Goal: Information Seeking & Learning: Learn about a topic

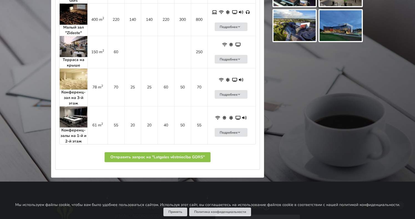
scroll to position [444, 0]
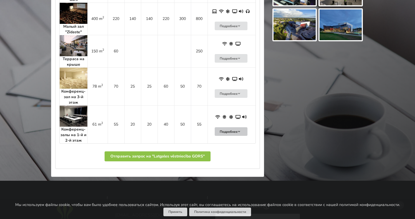
click at [230, 132] on button "Подробнее" at bounding box center [231, 131] width 33 height 9
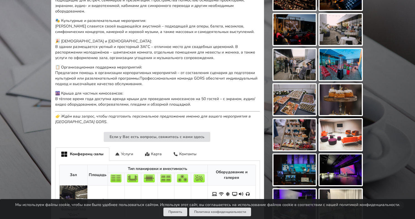
scroll to position [238, 0]
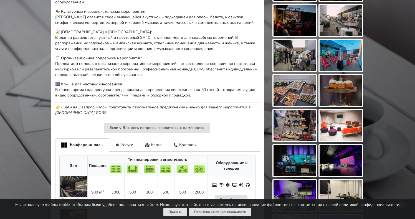
click at [289, 95] on img at bounding box center [295, 90] width 42 height 31
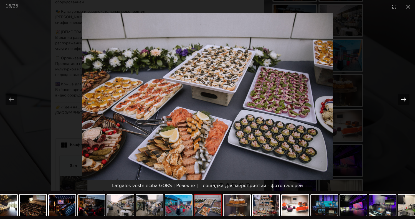
click at [403, 98] on button "Next slide" at bounding box center [404, 99] width 12 height 11
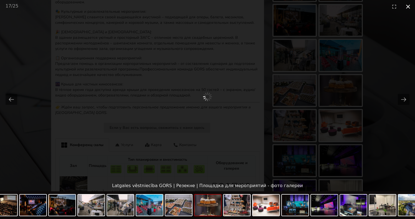
click at [409, 7] on button "Close gallery" at bounding box center [408, 6] width 14 height 13
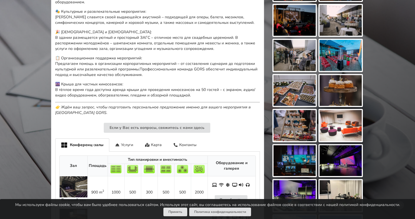
click at [409, 7] on div "Найди идеальное место для мероприятия Выбирай. Отправляй запрос. Бронируй. Без …" at bounding box center [207, 126] width 415 height 684
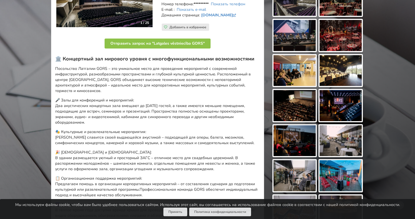
scroll to position [70, 0]
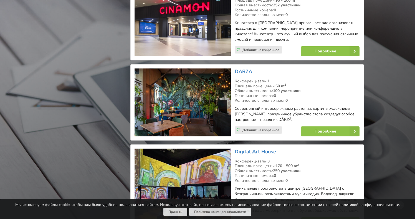
scroll to position [771, 0]
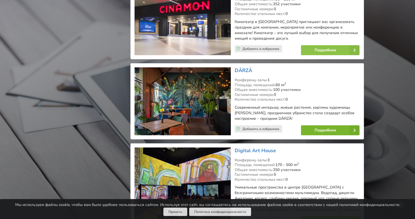
click at [314, 125] on link "Подробнее" at bounding box center [330, 130] width 59 height 10
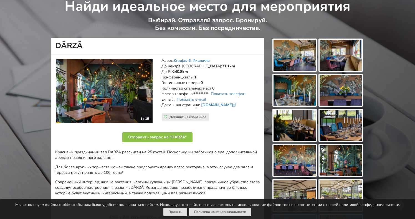
scroll to position [16, 0]
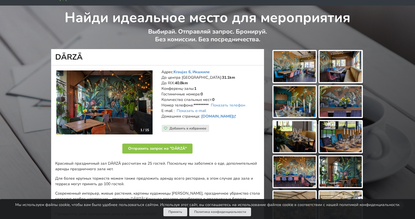
click at [291, 64] on img at bounding box center [295, 66] width 42 height 31
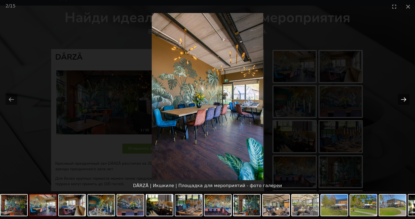
click at [403, 98] on button "Next slide" at bounding box center [404, 99] width 12 height 11
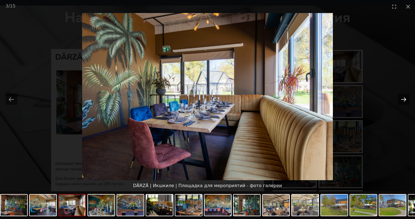
click at [403, 98] on button "Next slide" at bounding box center [404, 99] width 12 height 11
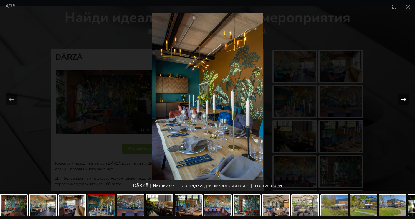
click at [403, 98] on button "Next slide" at bounding box center [404, 99] width 12 height 11
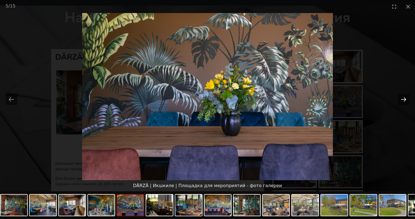
click at [403, 98] on button "Next slide" at bounding box center [404, 99] width 12 height 11
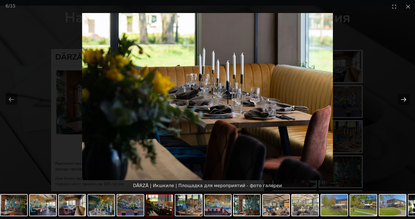
click at [403, 98] on button "Next slide" at bounding box center [404, 99] width 12 height 11
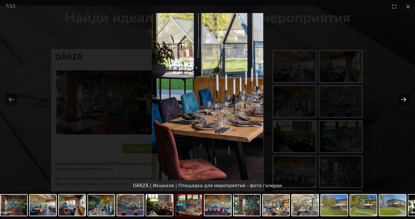
click at [403, 98] on button "Next slide" at bounding box center [404, 99] width 12 height 11
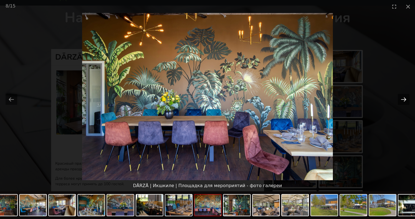
click at [403, 98] on button "Next slide" at bounding box center [404, 99] width 12 height 11
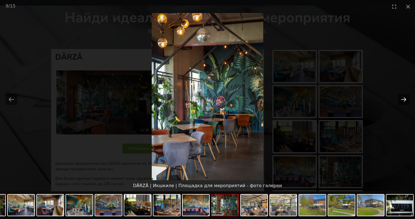
click at [403, 98] on button "Next slide" at bounding box center [404, 99] width 12 height 11
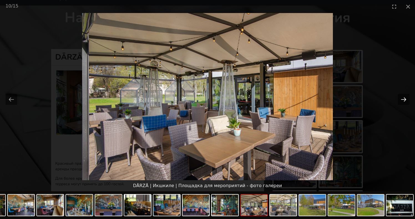
click at [403, 98] on button "Next slide" at bounding box center [404, 99] width 12 height 11
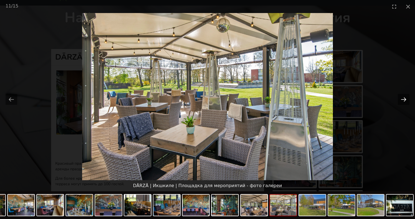
click at [403, 98] on button "Next slide" at bounding box center [404, 99] width 12 height 11
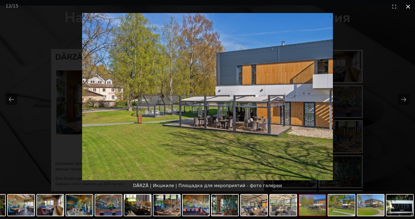
click at [409, 9] on button "Close gallery" at bounding box center [408, 6] width 14 height 13
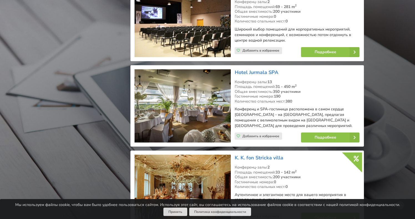
scroll to position [2039, 0]
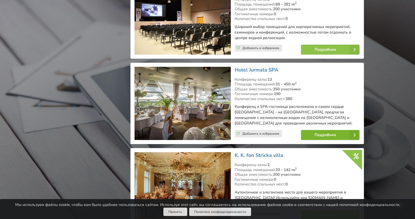
click at [324, 130] on link "Подробнее" at bounding box center [330, 135] width 59 height 10
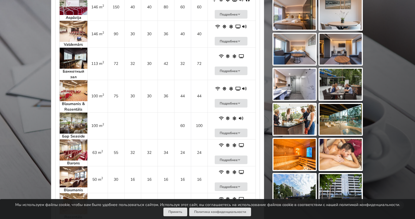
scroll to position [491, 0]
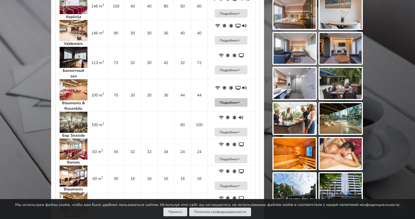
click at [226, 98] on button "Подробнее" at bounding box center [231, 102] width 33 height 9
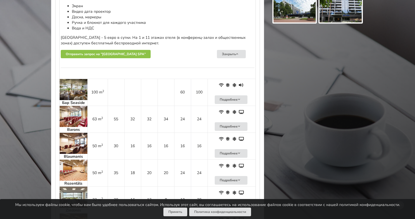
scroll to position [673, 0]
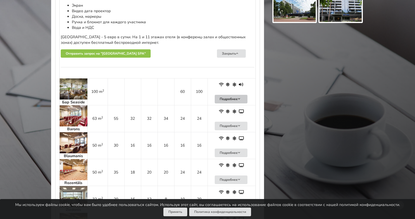
click at [226, 95] on button "Подробнее" at bounding box center [231, 99] width 33 height 9
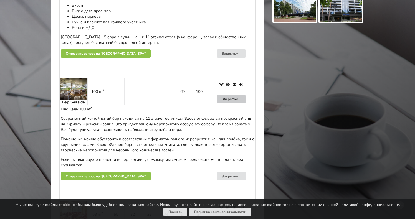
scroll to position [671, 0]
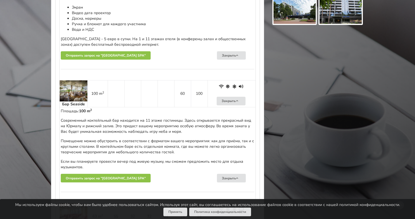
click at [73, 81] on img at bounding box center [74, 90] width 28 height 21
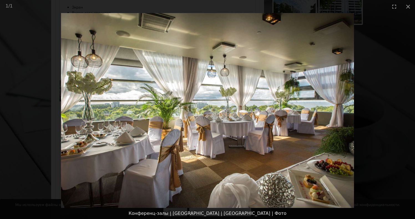
click at [71, 82] on picture at bounding box center [207, 110] width 415 height 195
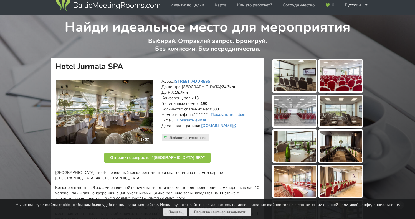
scroll to position [0, 0]
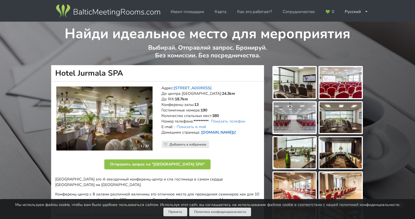
click at [226, 132] on link "www.hoteljurmala.com" at bounding box center [219, 132] width 36 height 5
